Goal: Information Seeking & Learning: Learn about a topic

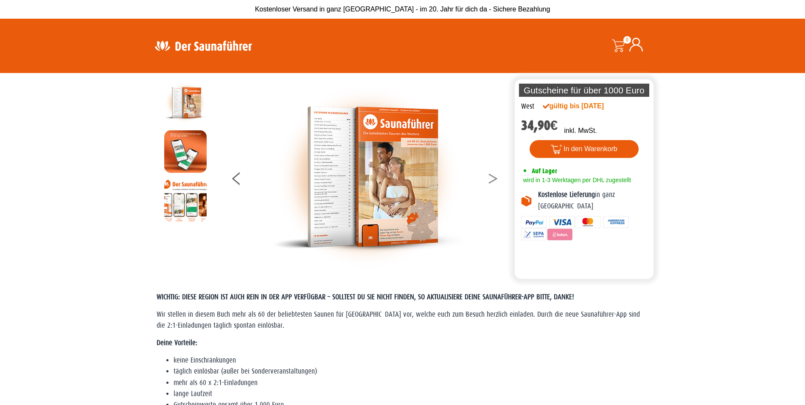
click at [495, 181] on button at bounding box center [498, 179] width 21 height 21
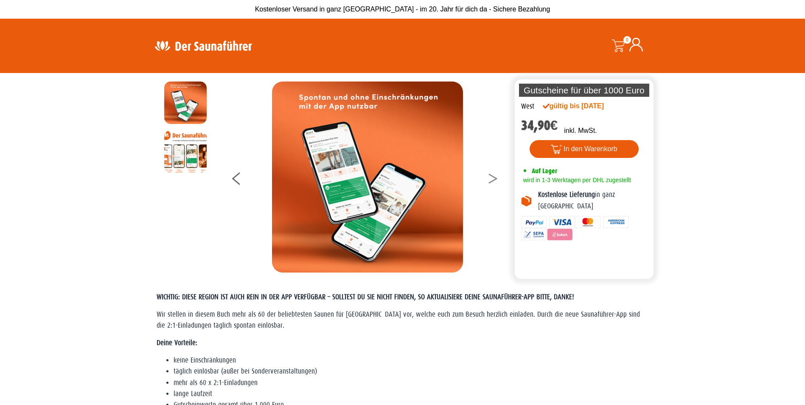
click at [495, 181] on button at bounding box center [498, 179] width 21 height 21
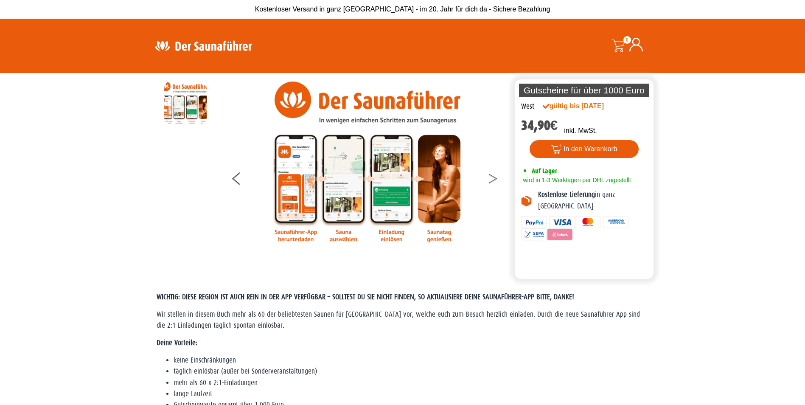
click at [495, 181] on button at bounding box center [498, 179] width 21 height 21
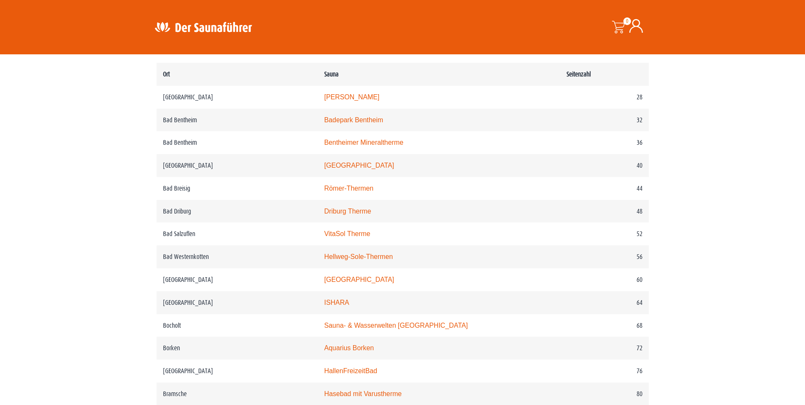
scroll to position [424, 0]
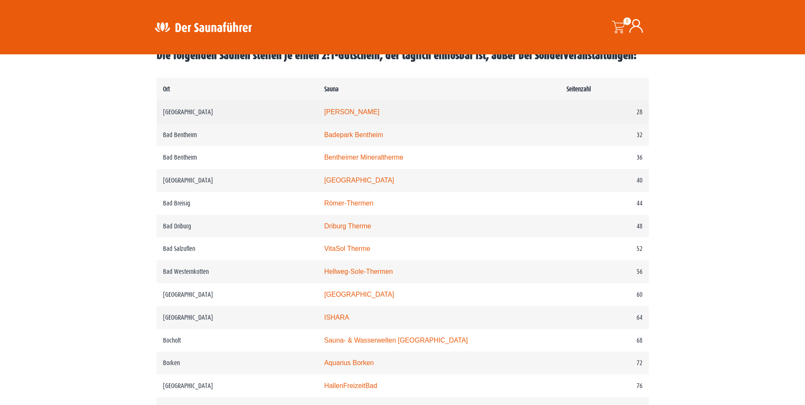
click at [379, 111] on link "Carolus Thermen" at bounding box center [351, 111] width 55 height 7
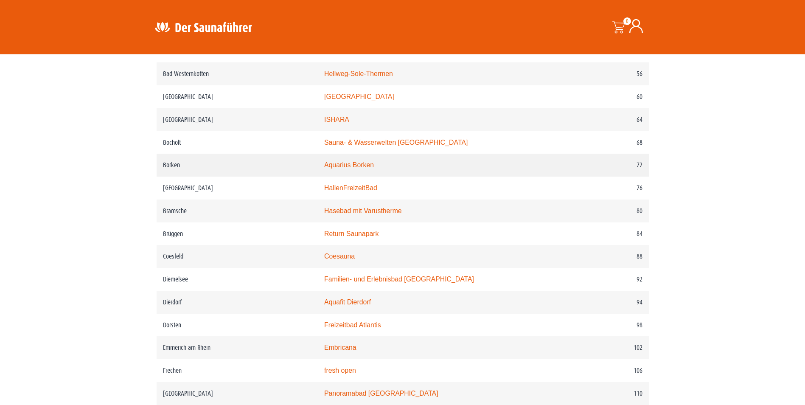
scroll to position [637, 0]
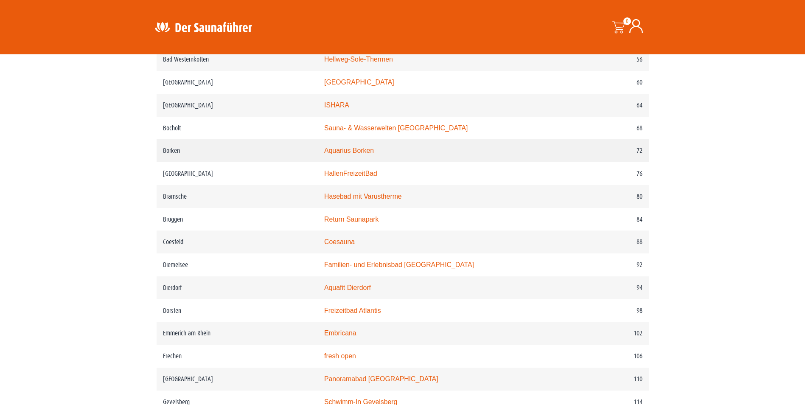
click at [342, 154] on link "Aquarius Borken" at bounding box center [349, 150] width 50 height 7
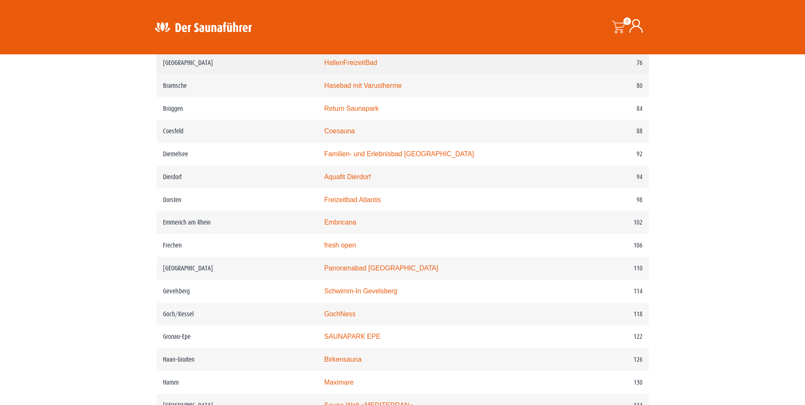
scroll to position [764, 0]
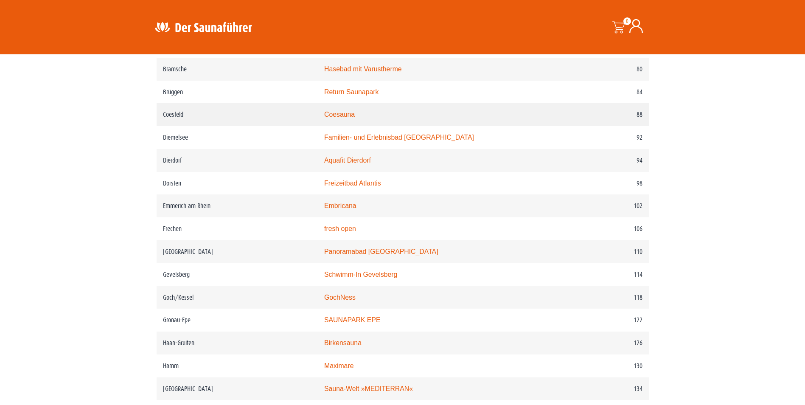
click at [355, 118] on link "Coesauna" at bounding box center [339, 114] width 31 height 7
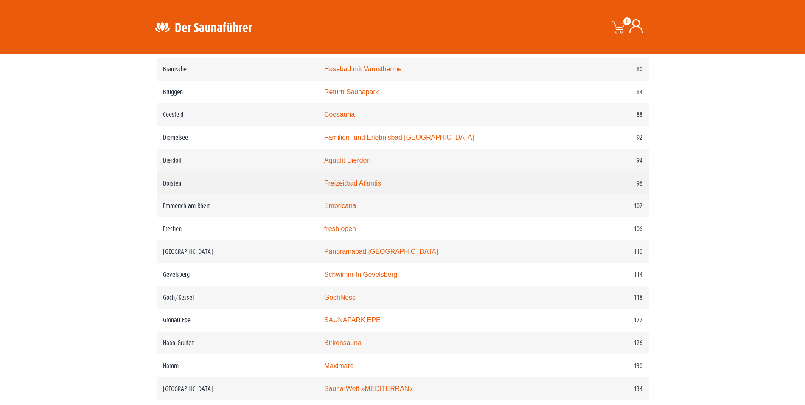
click at [378, 187] on link "Freizeitbad Atlantis" at bounding box center [352, 183] width 57 height 7
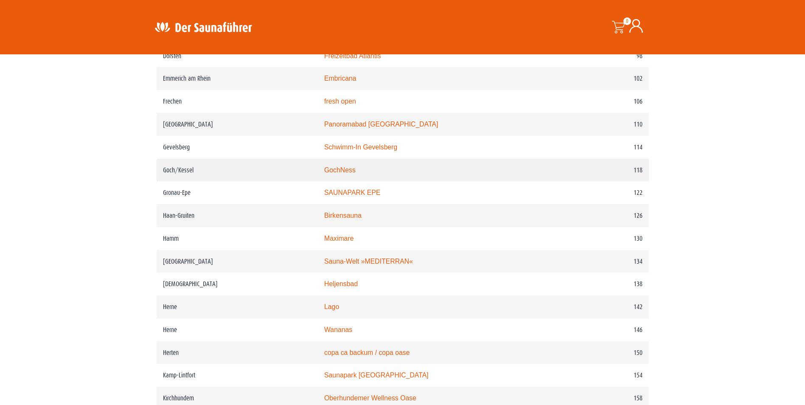
scroll to position [934, 0]
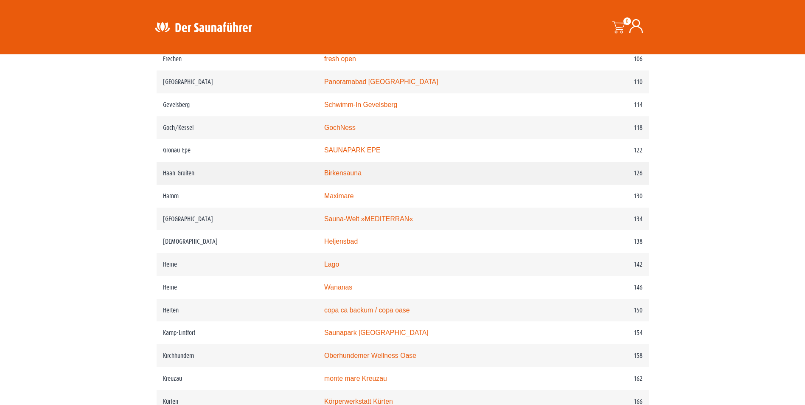
click at [362, 177] on link "Birkensauna" at bounding box center [342, 172] width 37 height 7
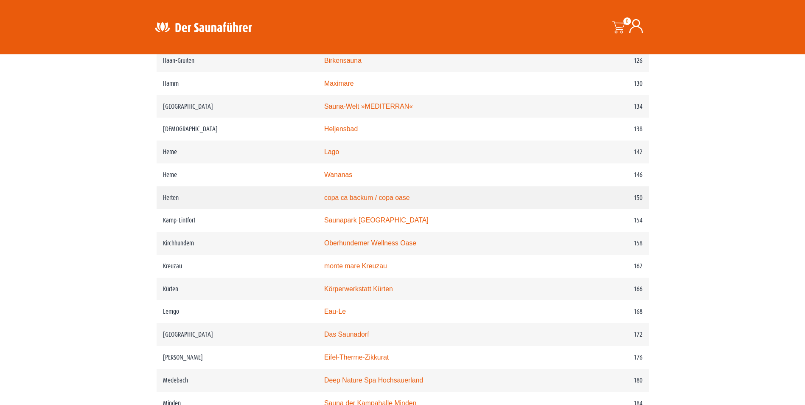
scroll to position [1061, 0]
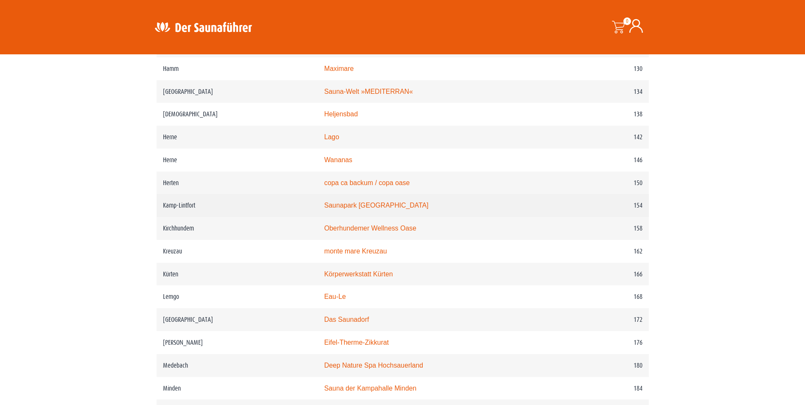
click at [387, 209] on link "Saunapark Kamperbrück" at bounding box center [376, 205] width 104 height 7
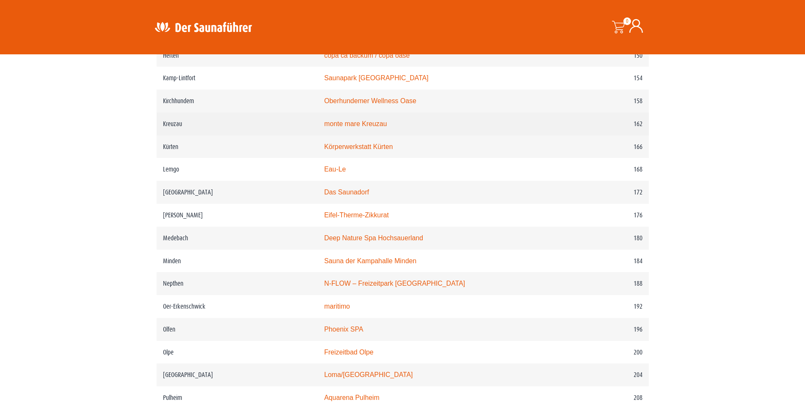
scroll to position [1231, 0]
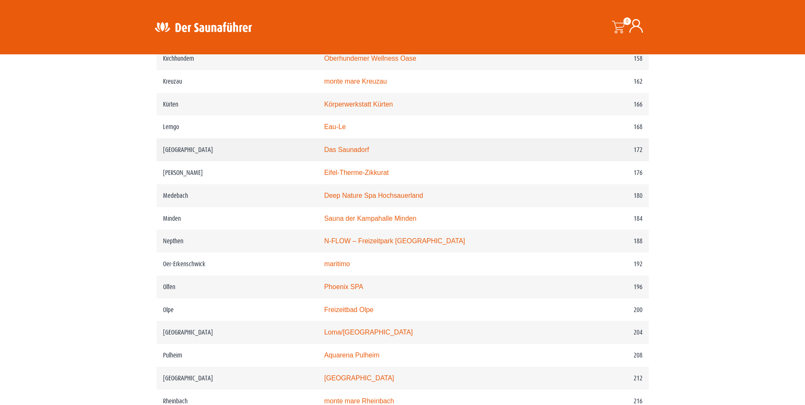
click at [369, 153] on link "Das Saunadorf" at bounding box center [346, 149] width 45 height 7
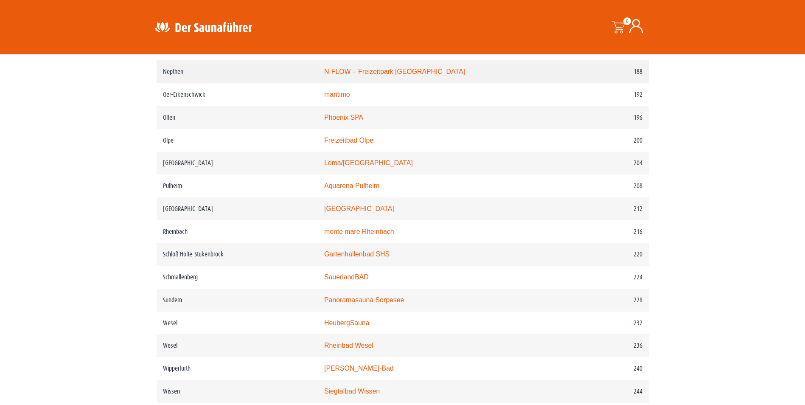
scroll to position [1401, 0]
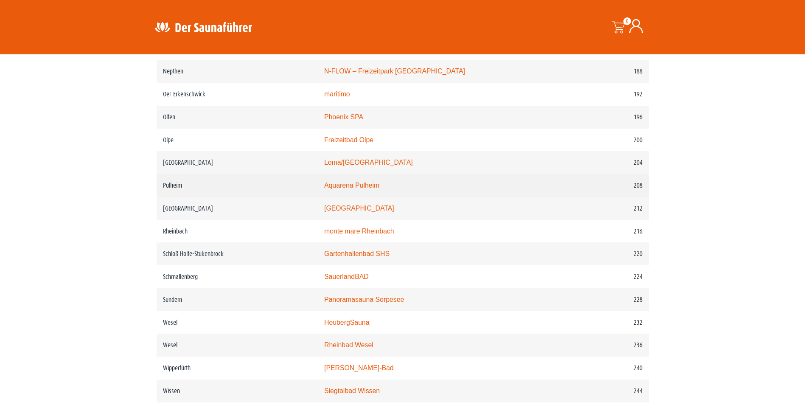
click at [379, 189] on link "Aquarena Pulheim" at bounding box center [351, 185] width 55 height 7
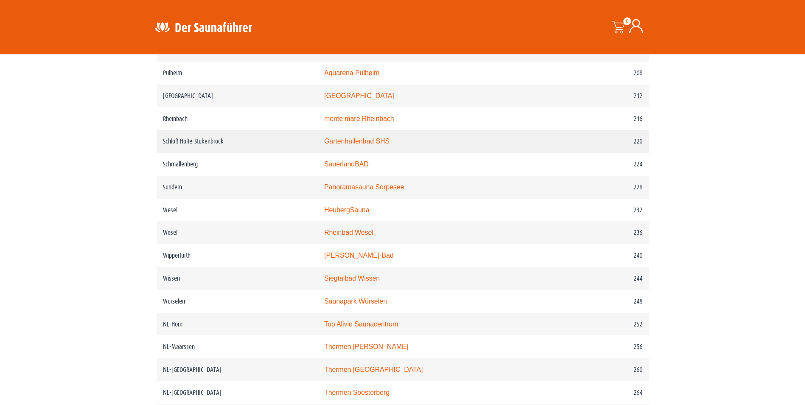
scroll to position [1528, 0]
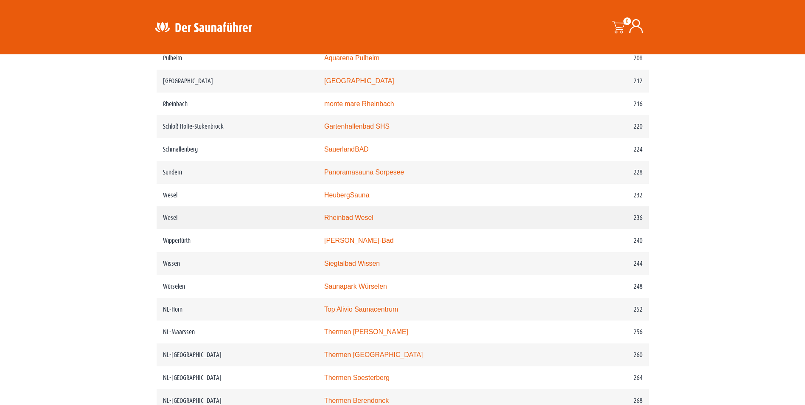
click at [362, 221] on link "Rheinbad Wesel" at bounding box center [348, 217] width 49 height 7
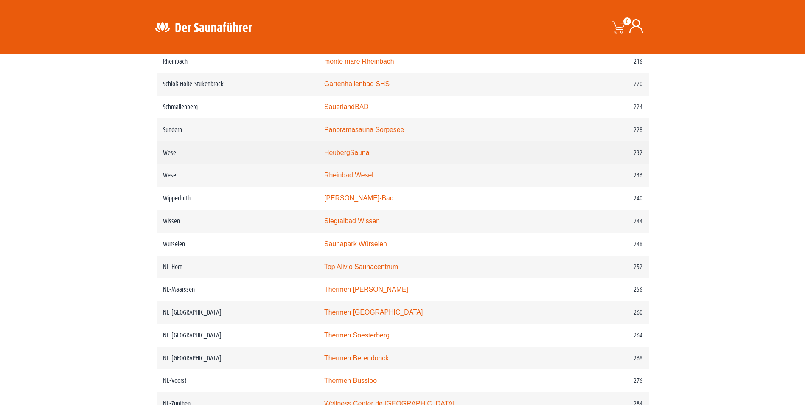
click at [370, 156] on link "HeubergSauna" at bounding box center [346, 152] width 45 height 7
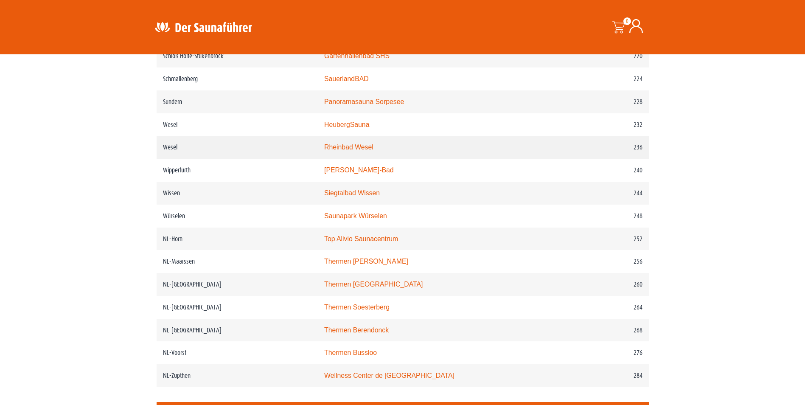
scroll to position [1655, 0]
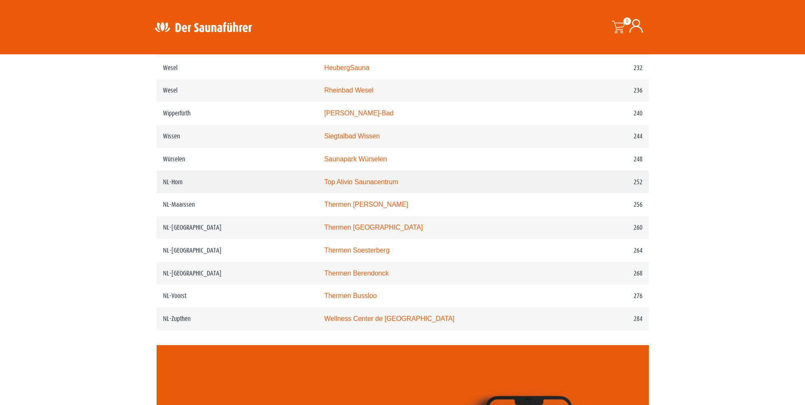
click at [386, 185] on link "Top Alivio Saunacentrum" at bounding box center [361, 181] width 74 height 7
click at [377, 277] on link "Thermen Berendonck" at bounding box center [356, 272] width 65 height 7
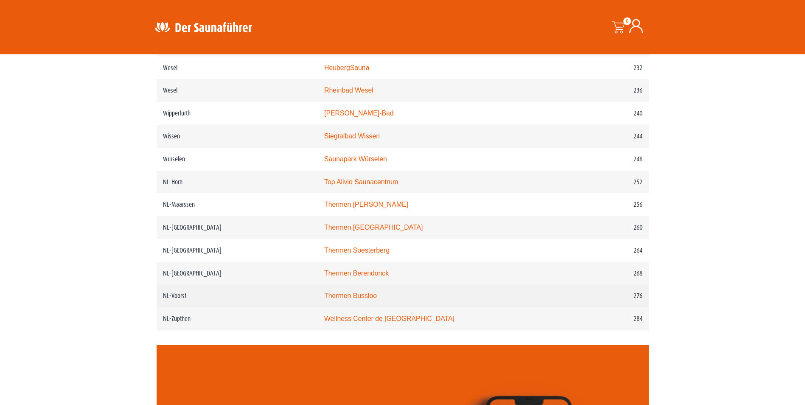
click at [377, 299] on link "Thermen Bussloo" at bounding box center [350, 295] width 53 height 7
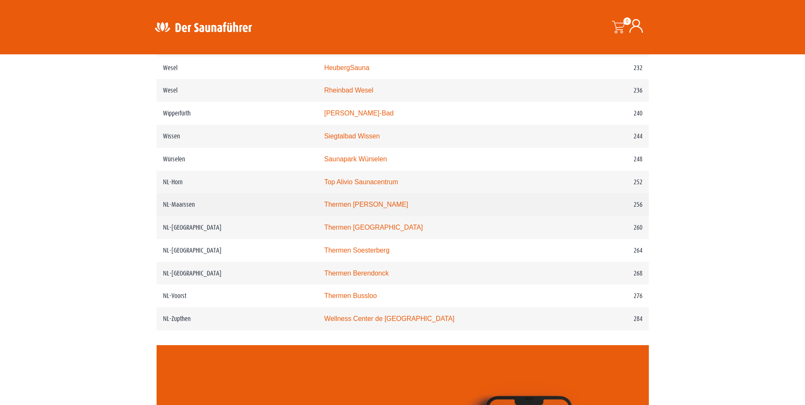
scroll to position [1698, 0]
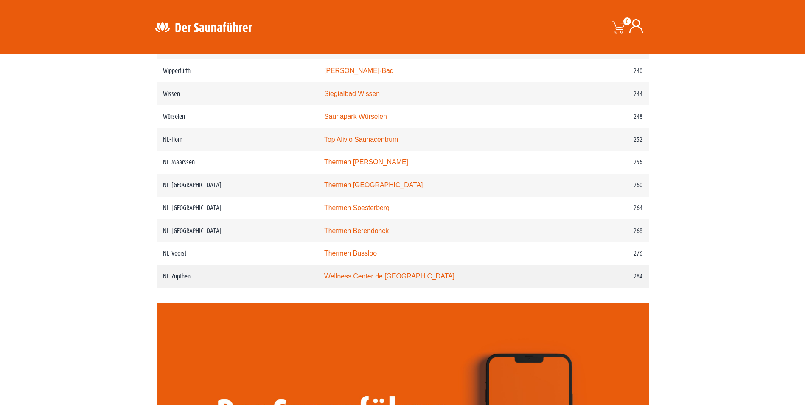
click at [403, 280] on link "Wellness Center de Bronsbergen" at bounding box center [389, 275] width 130 height 7
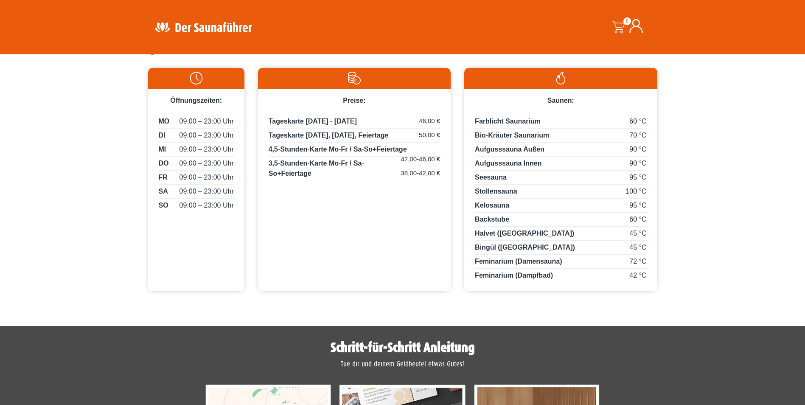
scroll to position [424, 0]
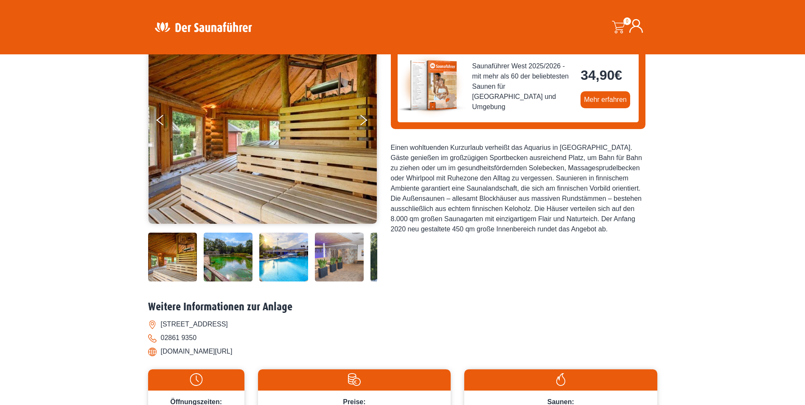
scroll to position [85, 0]
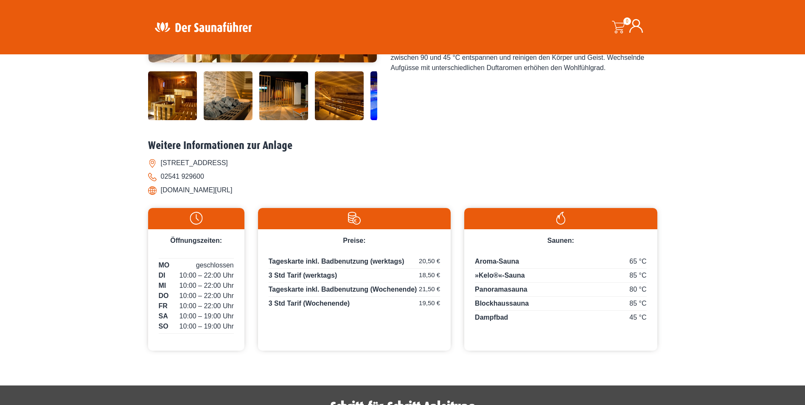
scroll to position [297, 0]
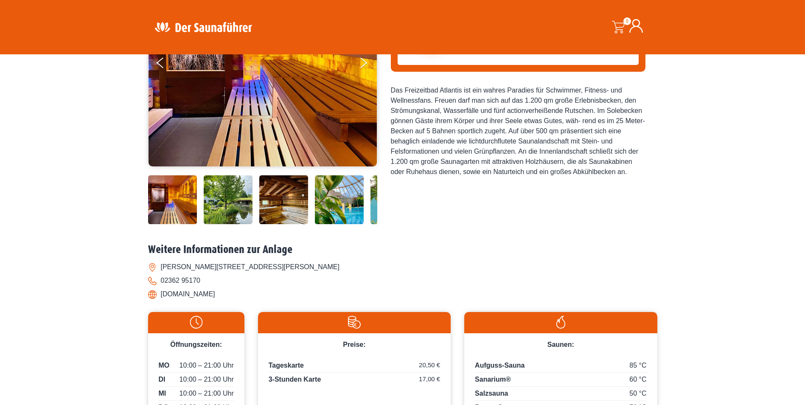
scroll to position [297, 0]
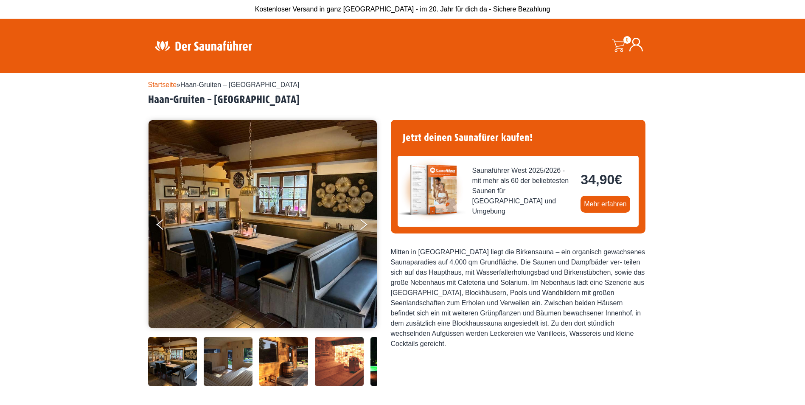
click at [701, 157] on div "Startseite » Haan-Gruiten – Birkensauna Haan-Gruiten – Birkensauna MO" at bounding box center [402, 351] width 805 height 557
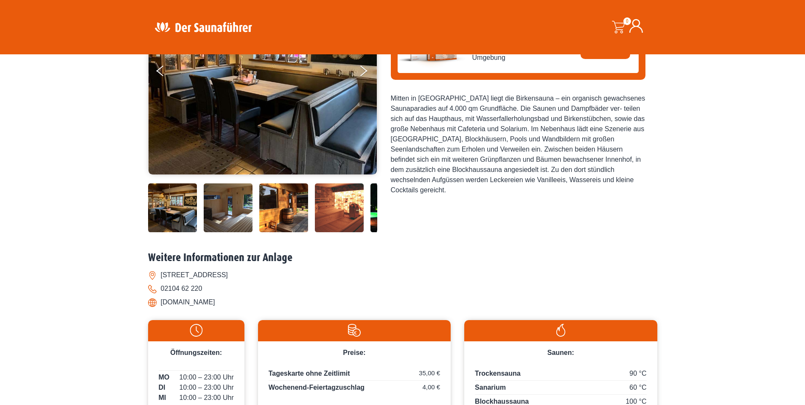
scroll to position [255, 0]
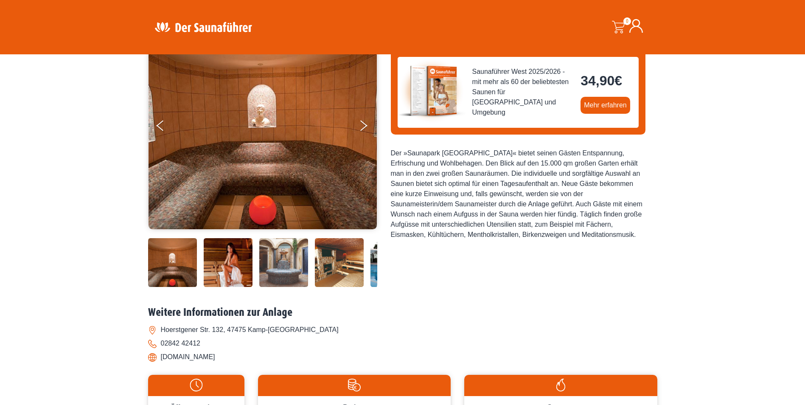
scroll to position [85, 0]
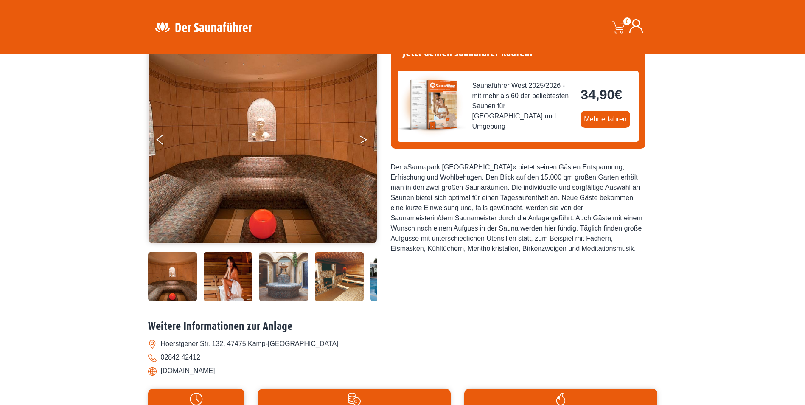
click at [363, 138] on icon "Next" at bounding box center [363, 137] width 8 height 5
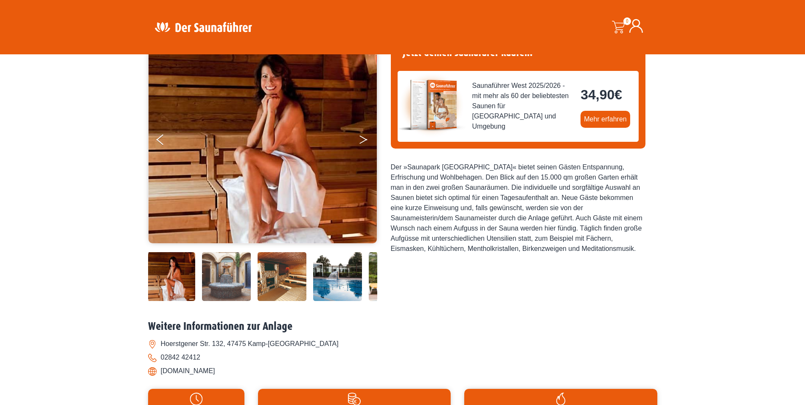
click at [364, 140] on icon "Next" at bounding box center [363, 141] width 8 height 5
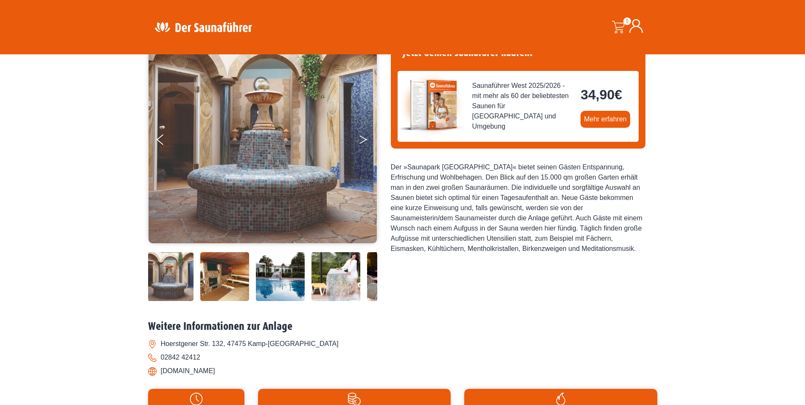
click at [364, 140] on icon "Next" at bounding box center [363, 141] width 8 height 5
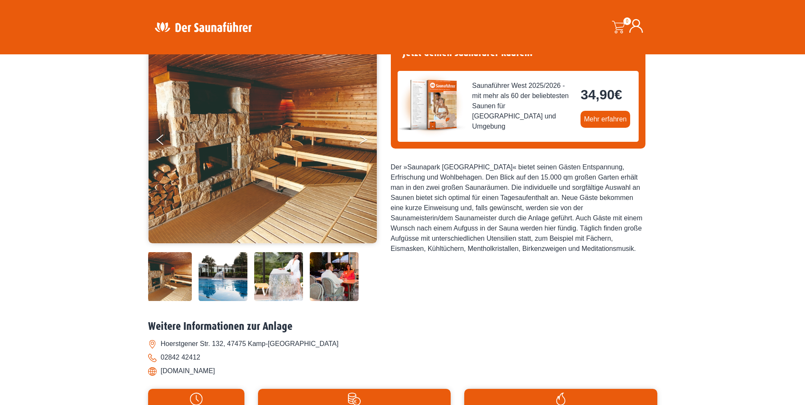
click at [364, 140] on icon "Next" at bounding box center [363, 141] width 8 height 5
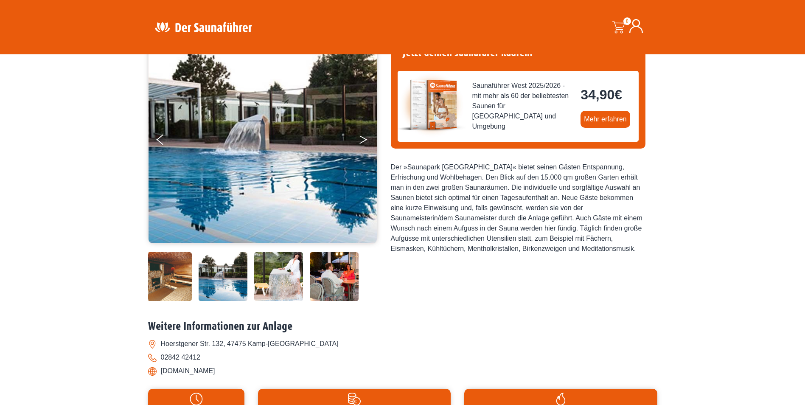
click at [364, 140] on icon "Next" at bounding box center [363, 141] width 8 height 5
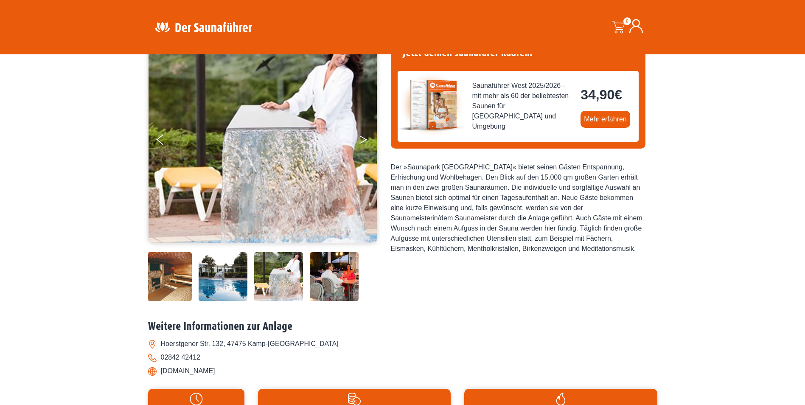
click at [364, 140] on icon "Next" at bounding box center [363, 141] width 8 height 5
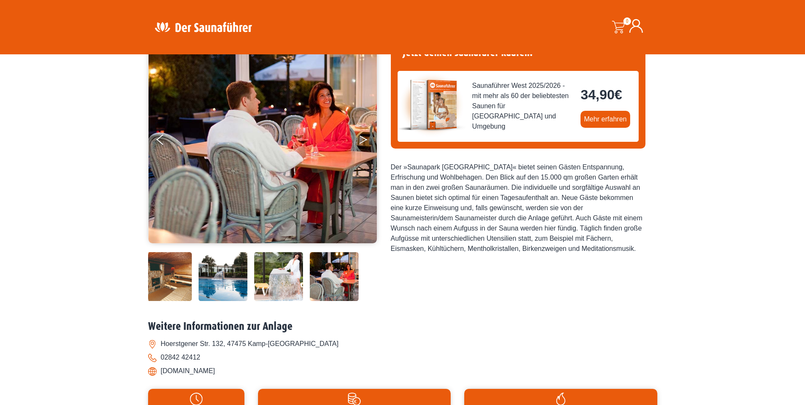
click at [364, 140] on icon "Next" at bounding box center [363, 141] width 8 height 5
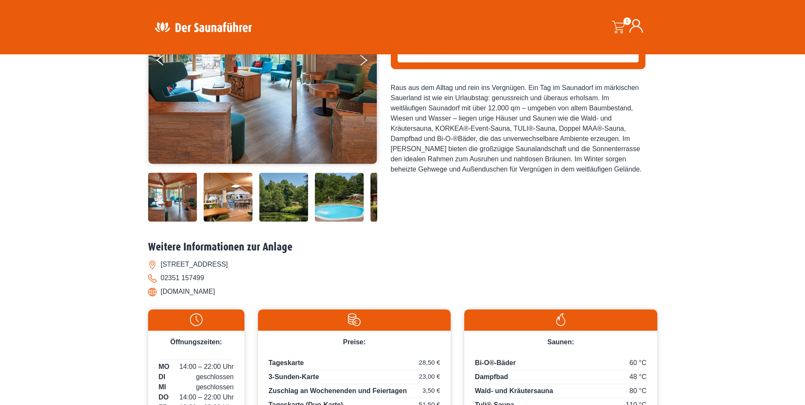
scroll to position [255, 0]
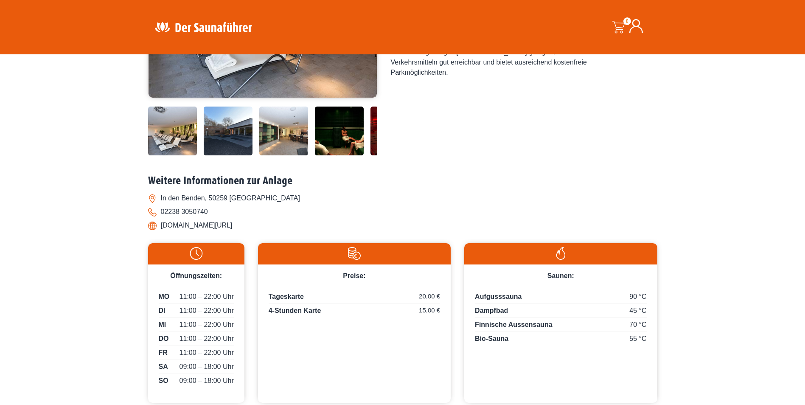
scroll to position [255, 0]
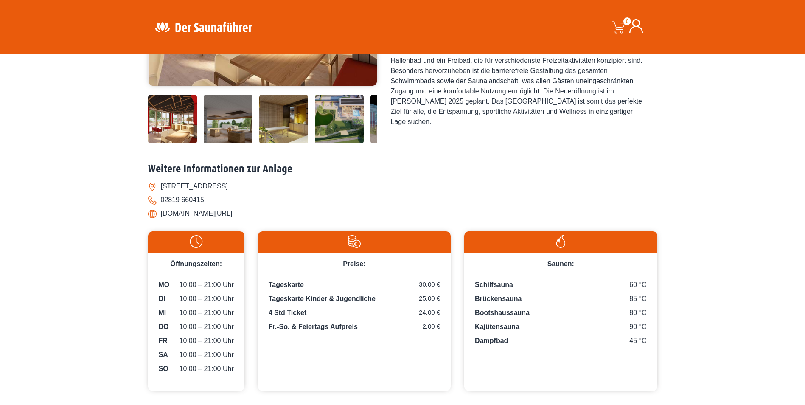
scroll to position [255, 0]
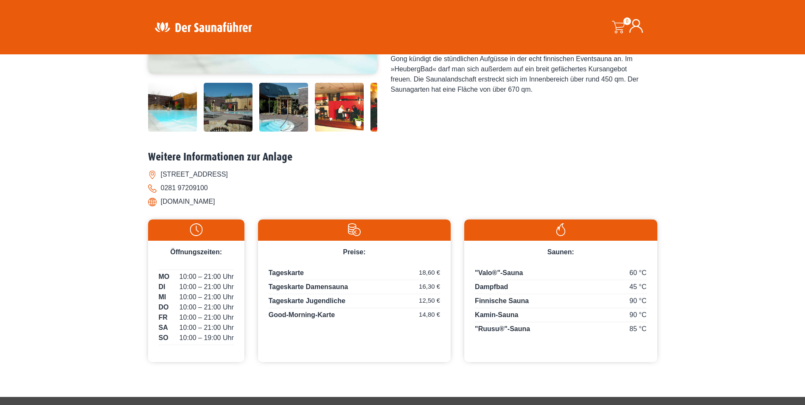
scroll to position [255, 0]
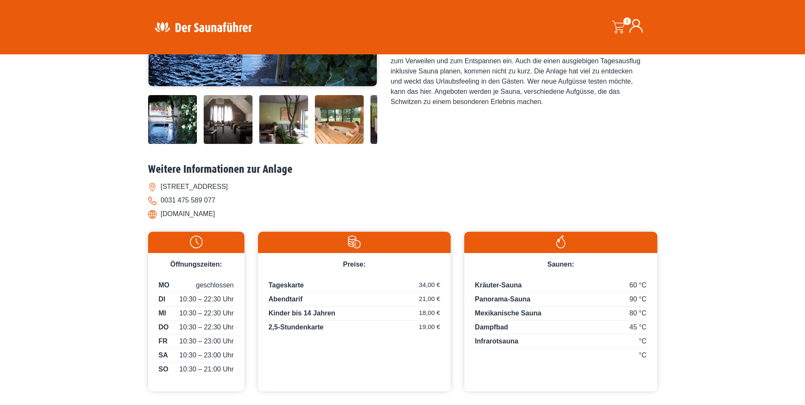
scroll to position [255, 0]
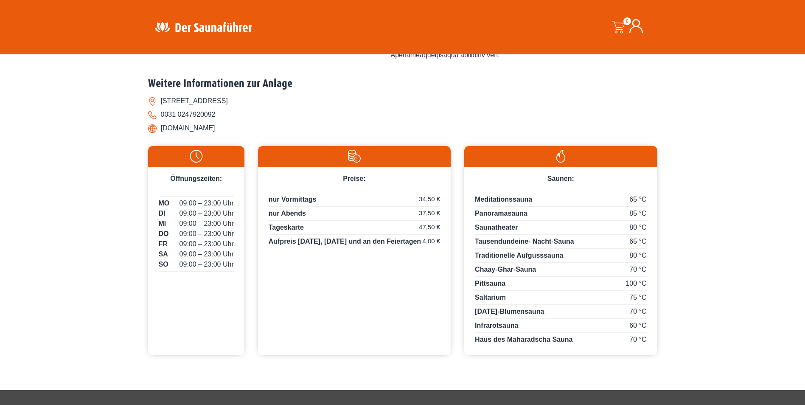
scroll to position [340, 0]
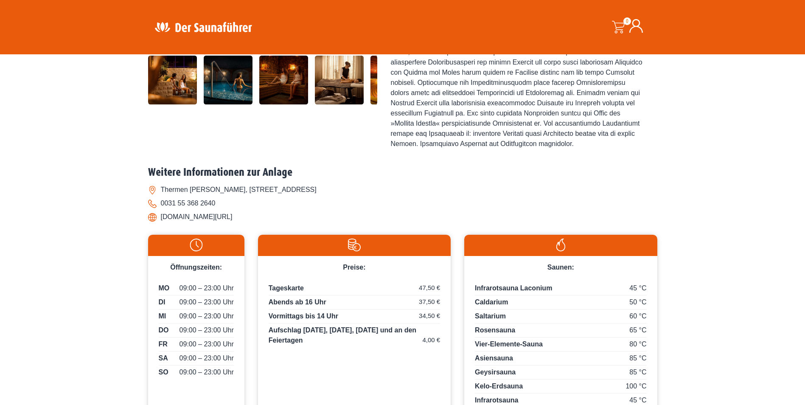
scroll to position [255, 0]
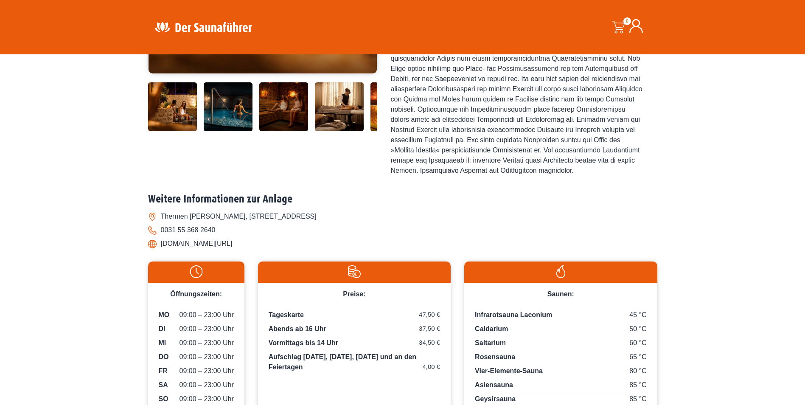
drag, startPoint x: 161, startPoint y: 227, endPoint x: 332, endPoint y: 222, distance: 171.1
click at [332, 222] on li "Thermen [PERSON_NAME], [STREET_ADDRESS]" at bounding box center [402, 217] width 509 height 14
drag, startPoint x: 332, startPoint y: 222, endPoint x: 327, endPoint y: 226, distance: 6.6
copy li "Thermen Bussloo, Bloemenksweg 38, NL-7383 VOORST"
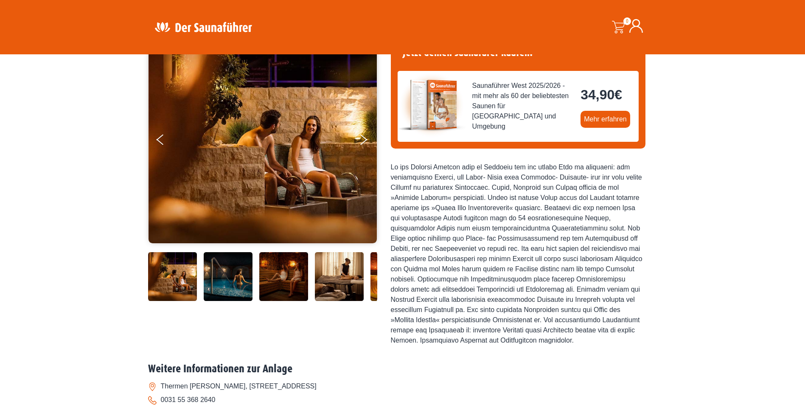
scroll to position [42, 0]
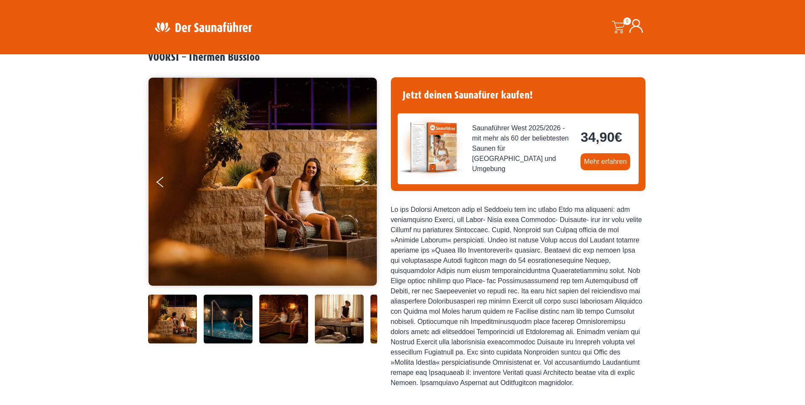
click at [366, 182] on icon "Next" at bounding box center [363, 183] width 8 height 5
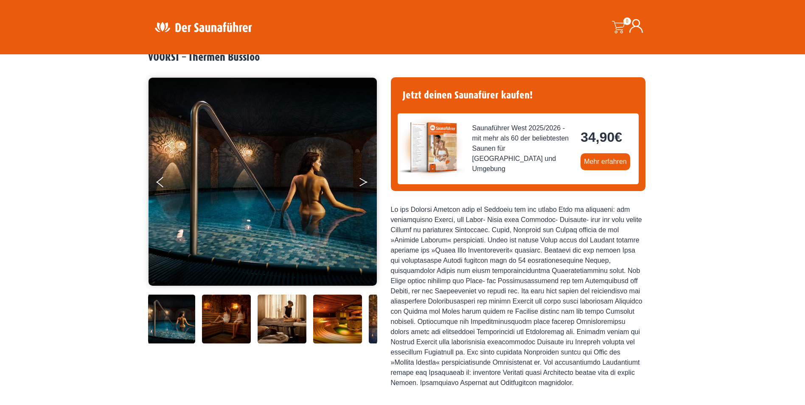
click at [366, 182] on icon "Next" at bounding box center [363, 183] width 8 height 5
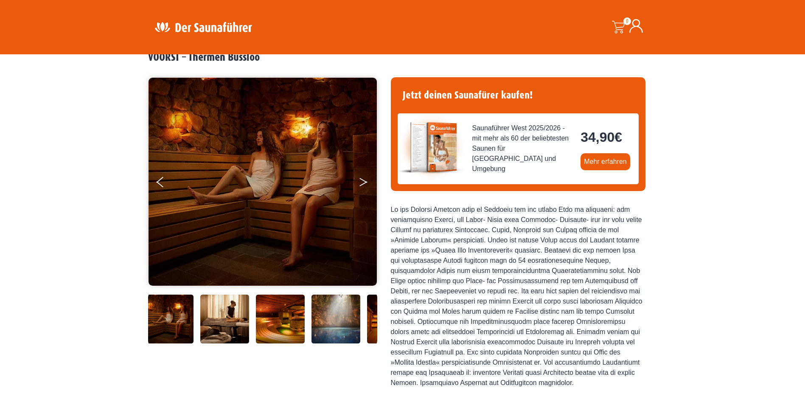
click at [366, 182] on icon "Next" at bounding box center [363, 183] width 8 height 5
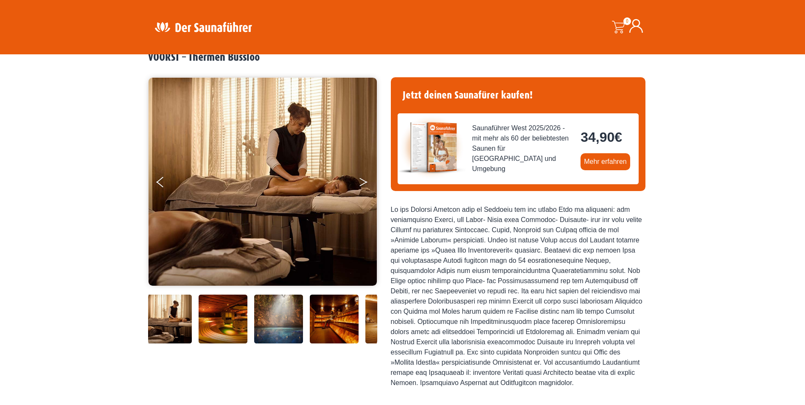
click at [366, 182] on icon "Next" at bounding box center [363, 183] width 8 height 5
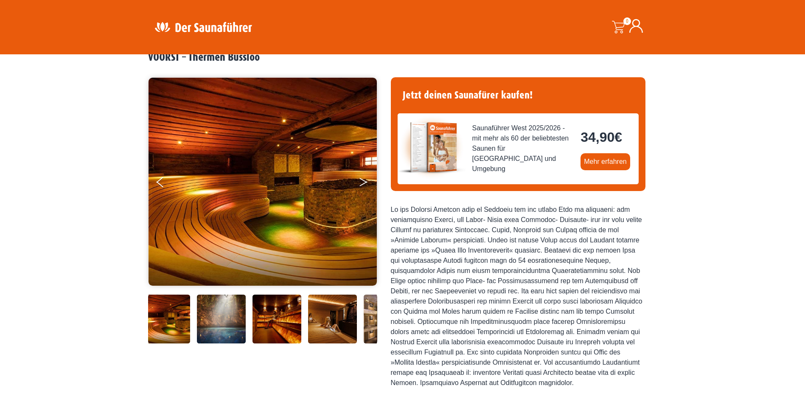
click at [366, 182] on icon "Next" at bounding box center [363, 183] width 8 height 5
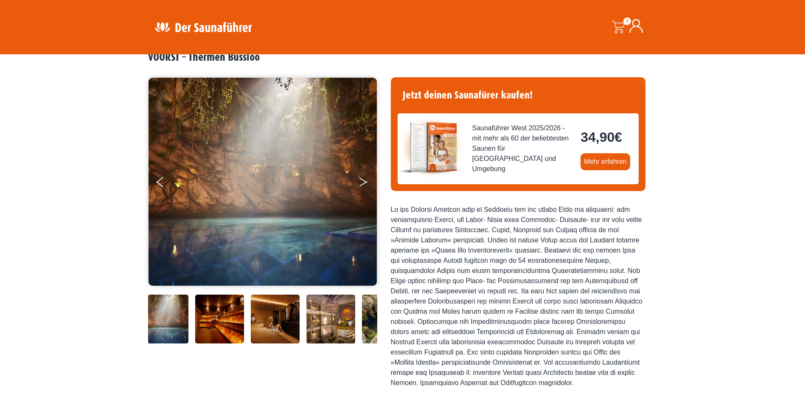
click at [368, 182] on button "Next" at bounding box center [369, 183] width 21 height 21
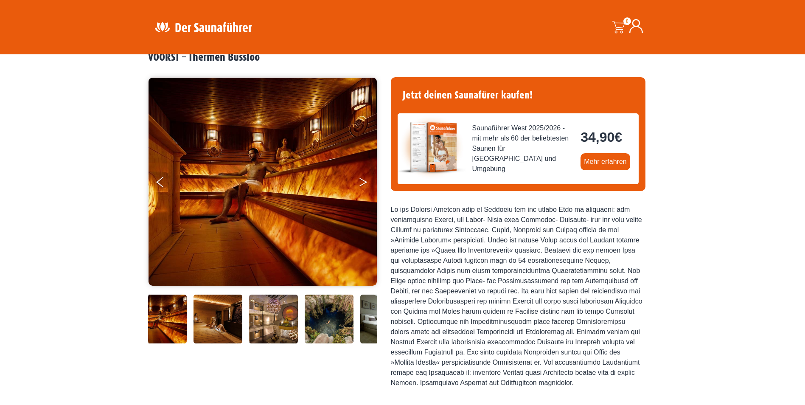
click at [368, 182] on button "Next" at bounding box center [369, 183] width 21 height 21
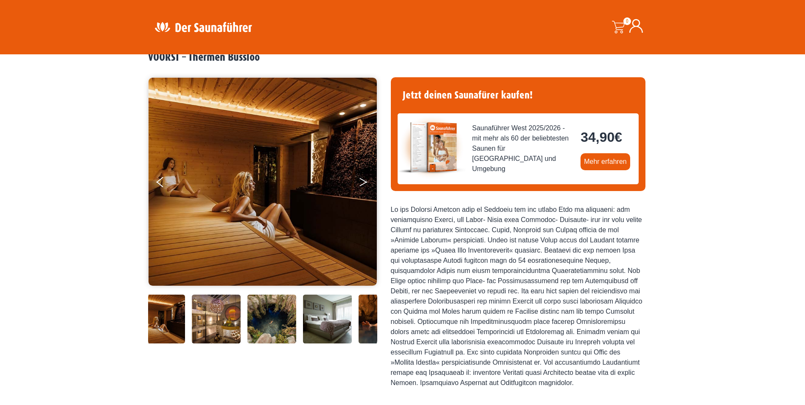
click at [365, 181] on icon "Next" at bounding box center [363, 180] width 8 height 5
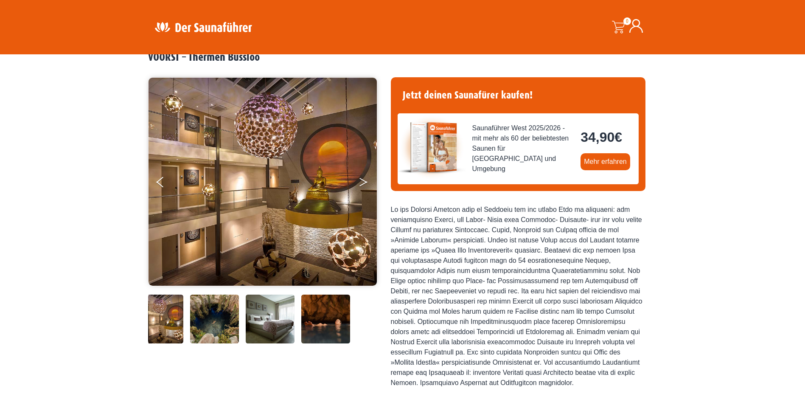
click at [365, 181] on icon "Next" at bounding box center [363, 180] width 8 height 5
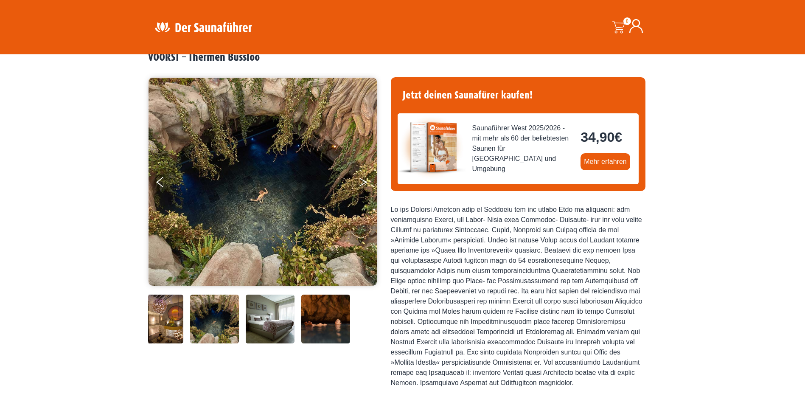
click at [365, 181] on icon "Next" at bounding box center [363, 180] width 8 height 5
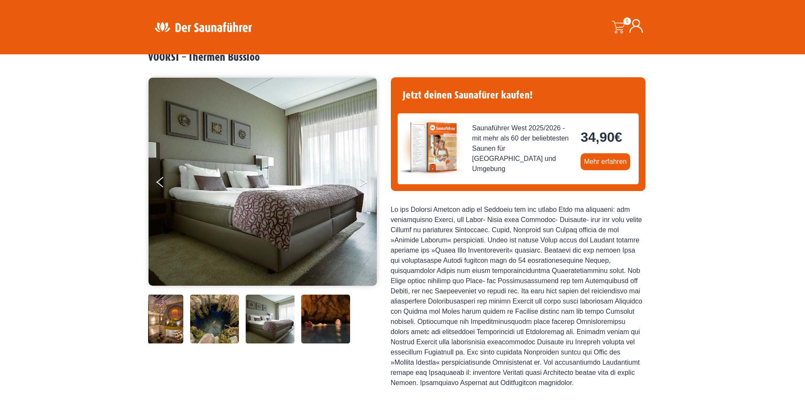
click at [365, 181] on icon "Next" at bounding box center [363, 180] width 8 height 5
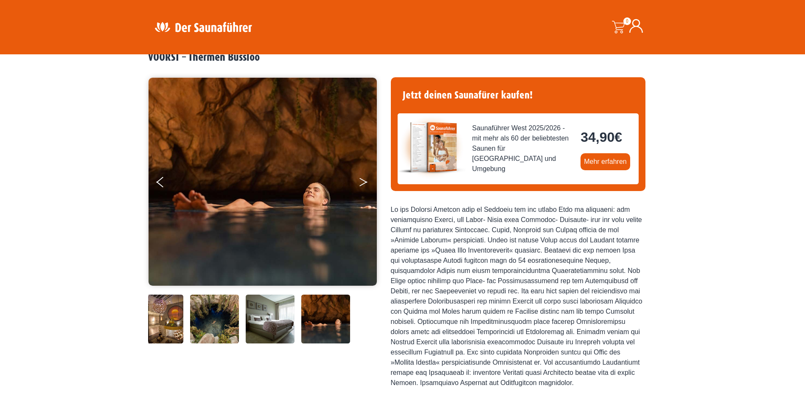
click at [365, 181] on icon "Next" at bounding box center [363, 180] width 8 height 5
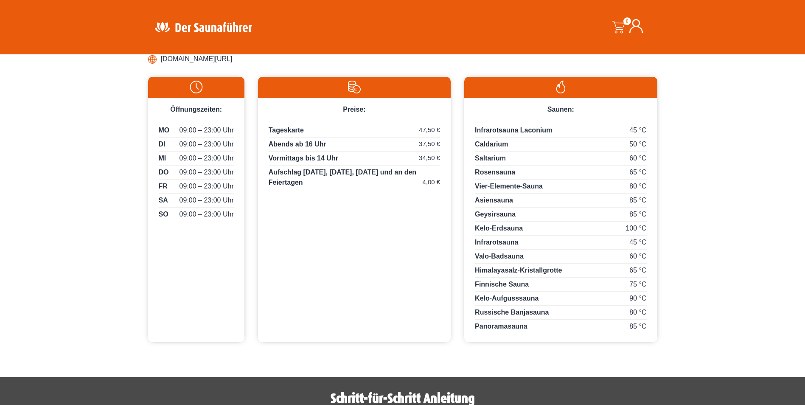
scroll to position [424, 0]
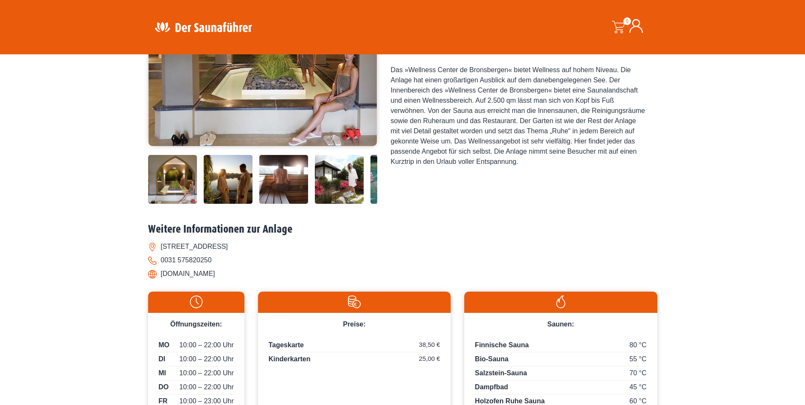
scroll to position [170, 0]
